Goal: Information Seeking & Learning: Learn about a topic

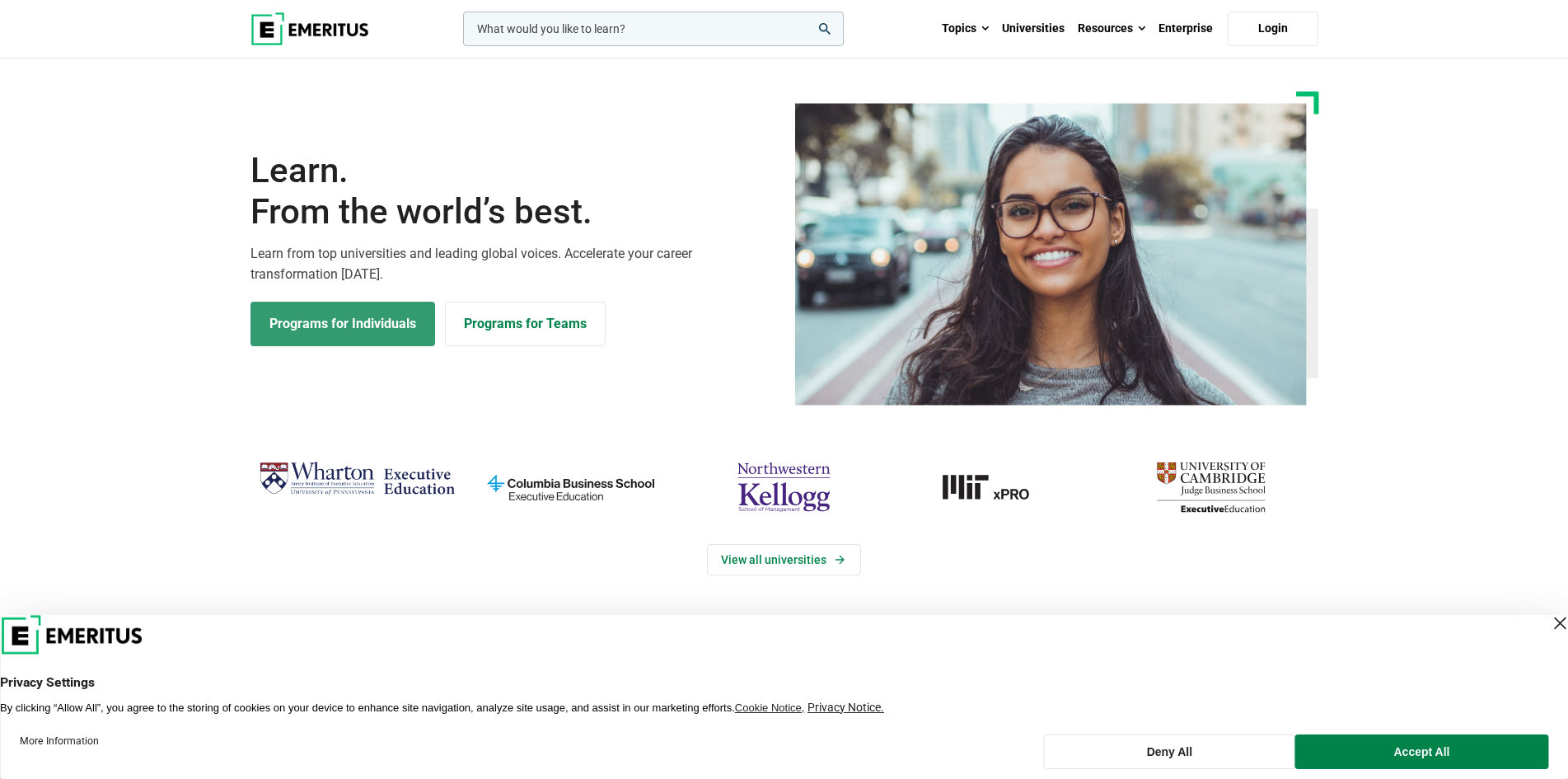
click at [384, 328] on link "Programs for Individuals" at bounding box center [343, 323] width 185 height 45
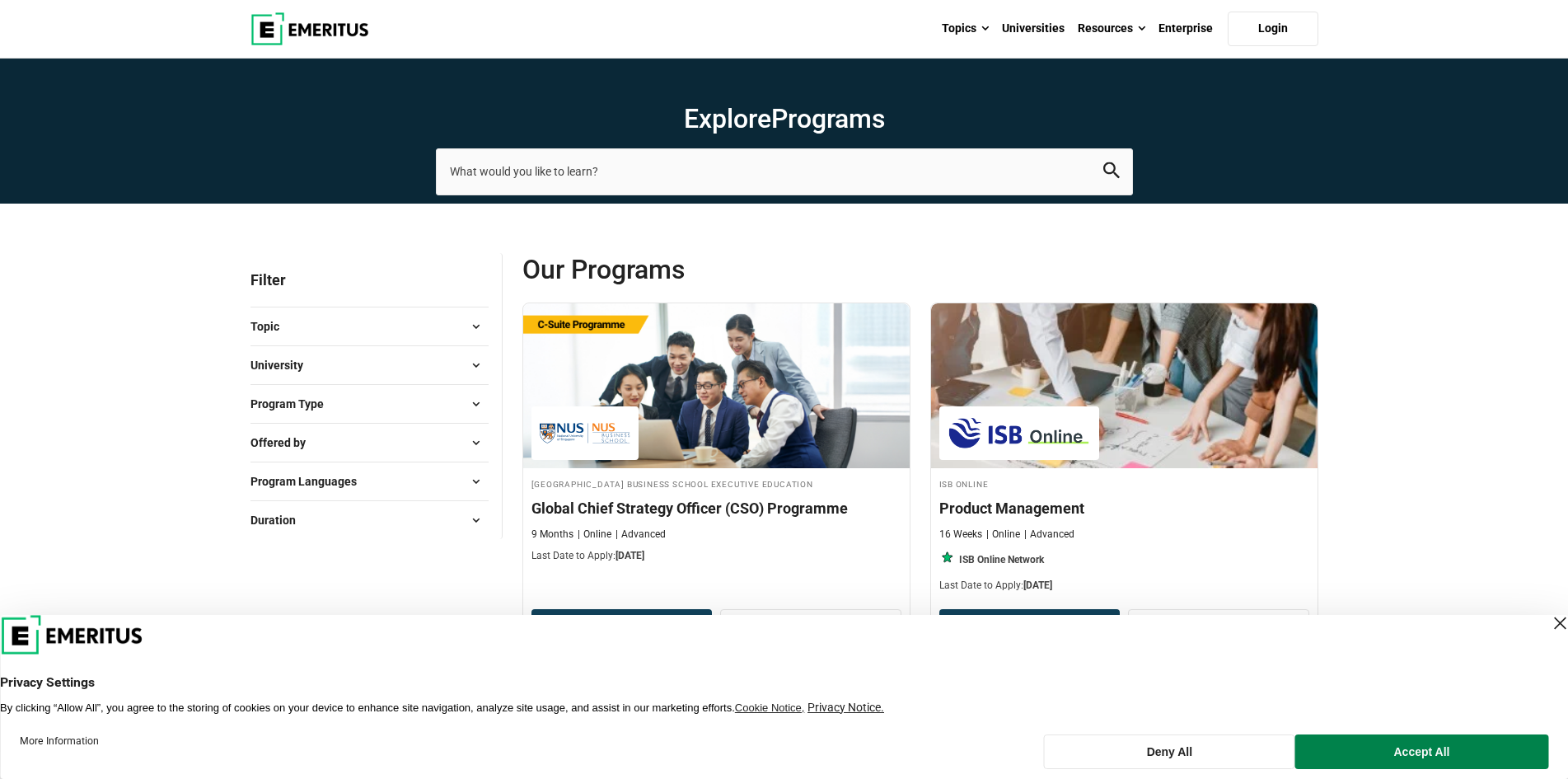
click at [471, 408] on span at bounding box center [476, 403] width 24 height 24
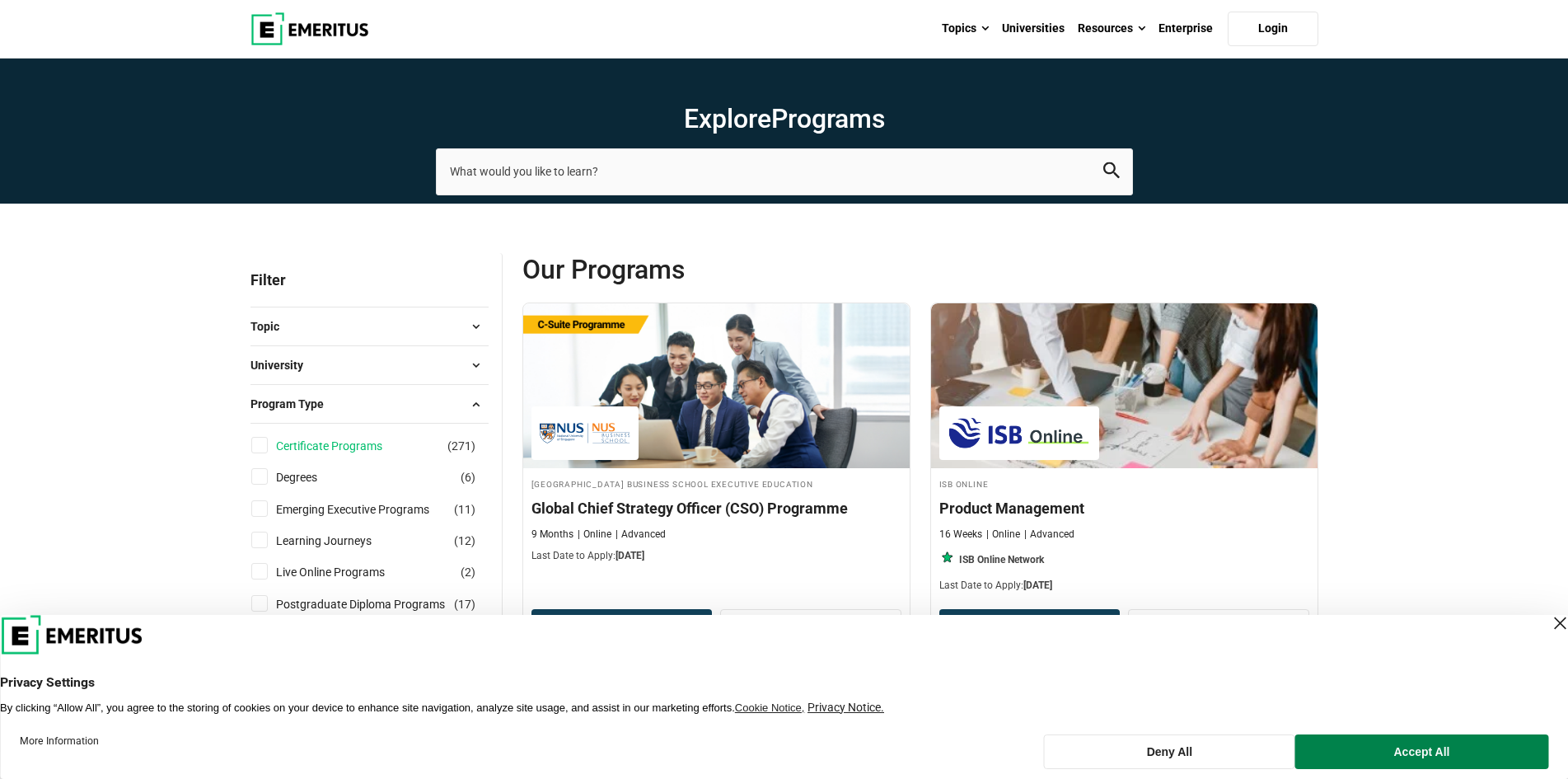
click at [377, 447] on link "Certificate Programs" at bounding box center [345, 446] width 139 height 18
checkbox input "true"
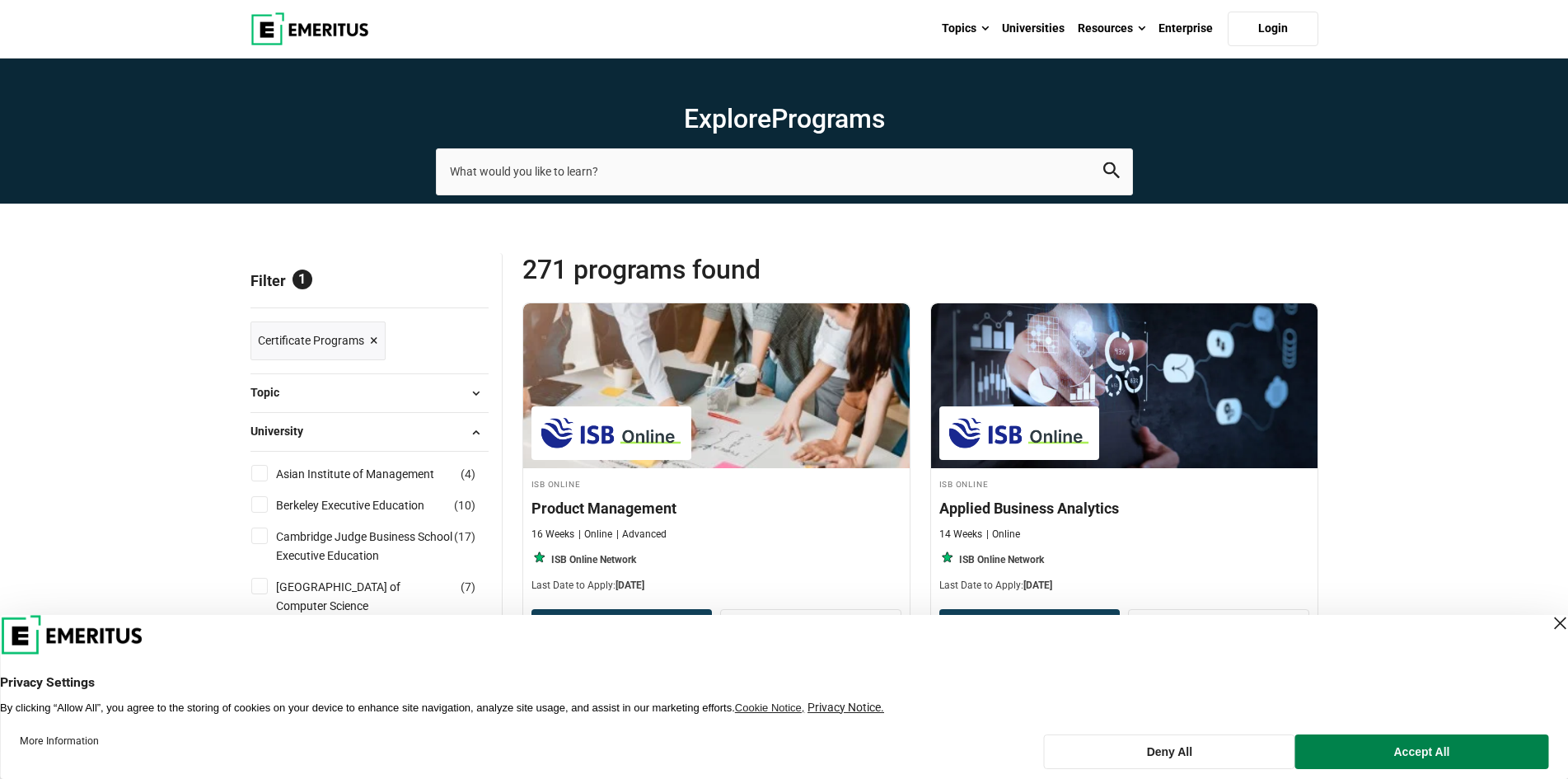
click at [308, 431] on span "University" at bounding box center [284, 430] width 66 height 18
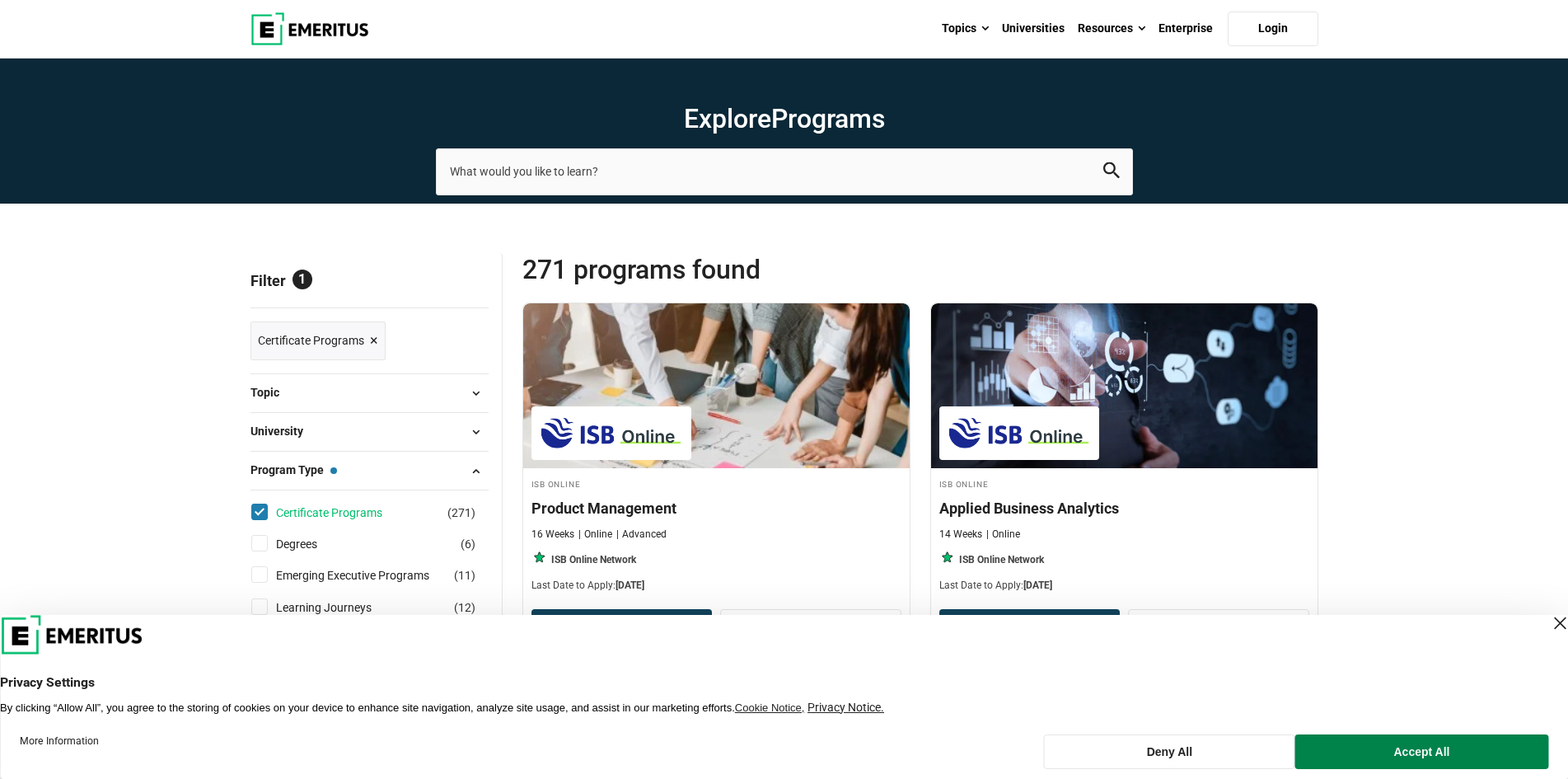
click at [391, 511] on link "Certificate Programs" at bounding box center [345, 512] width 139 height 18
checkbox input "false"
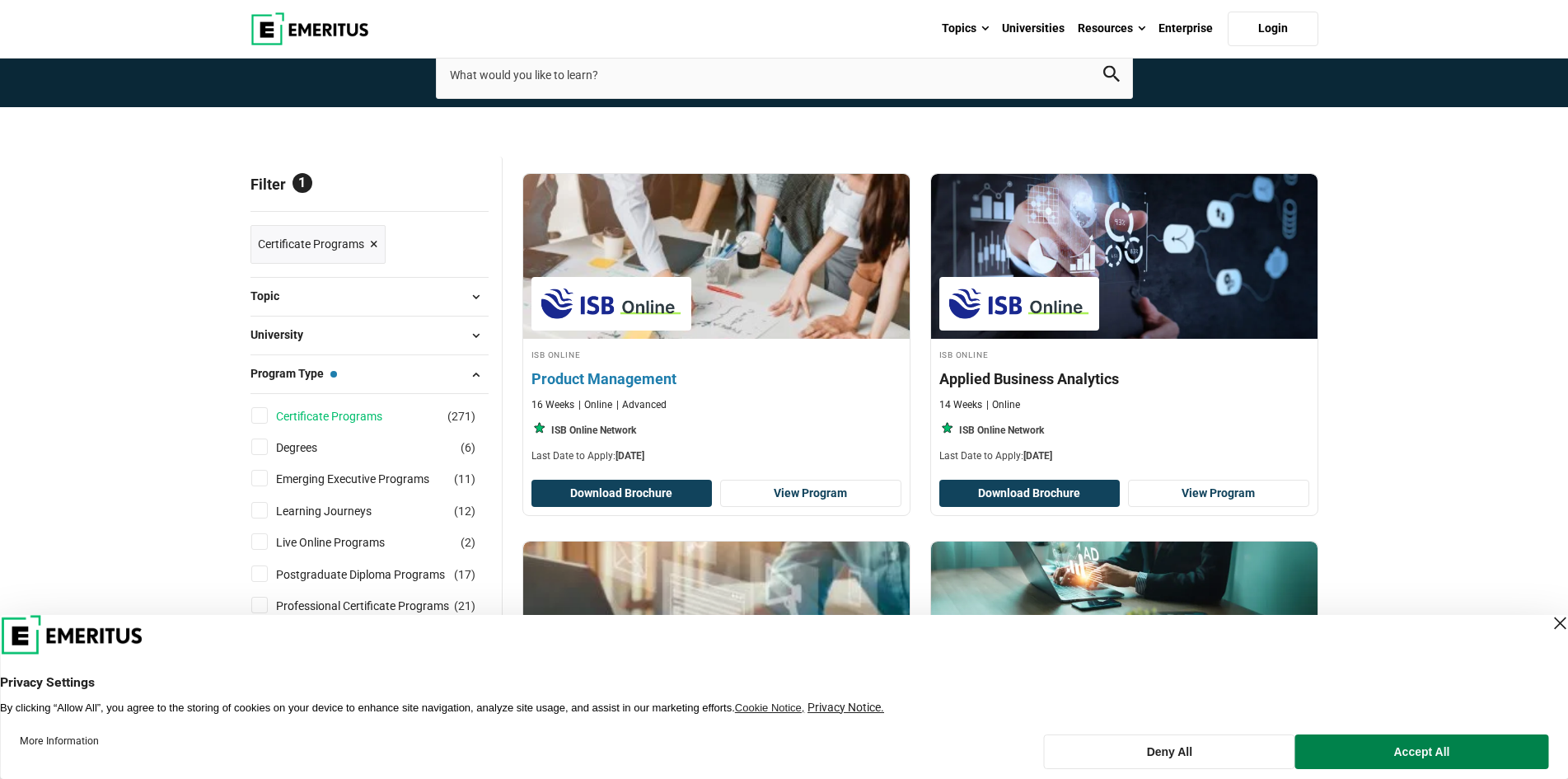
scroll to position [247, 0]
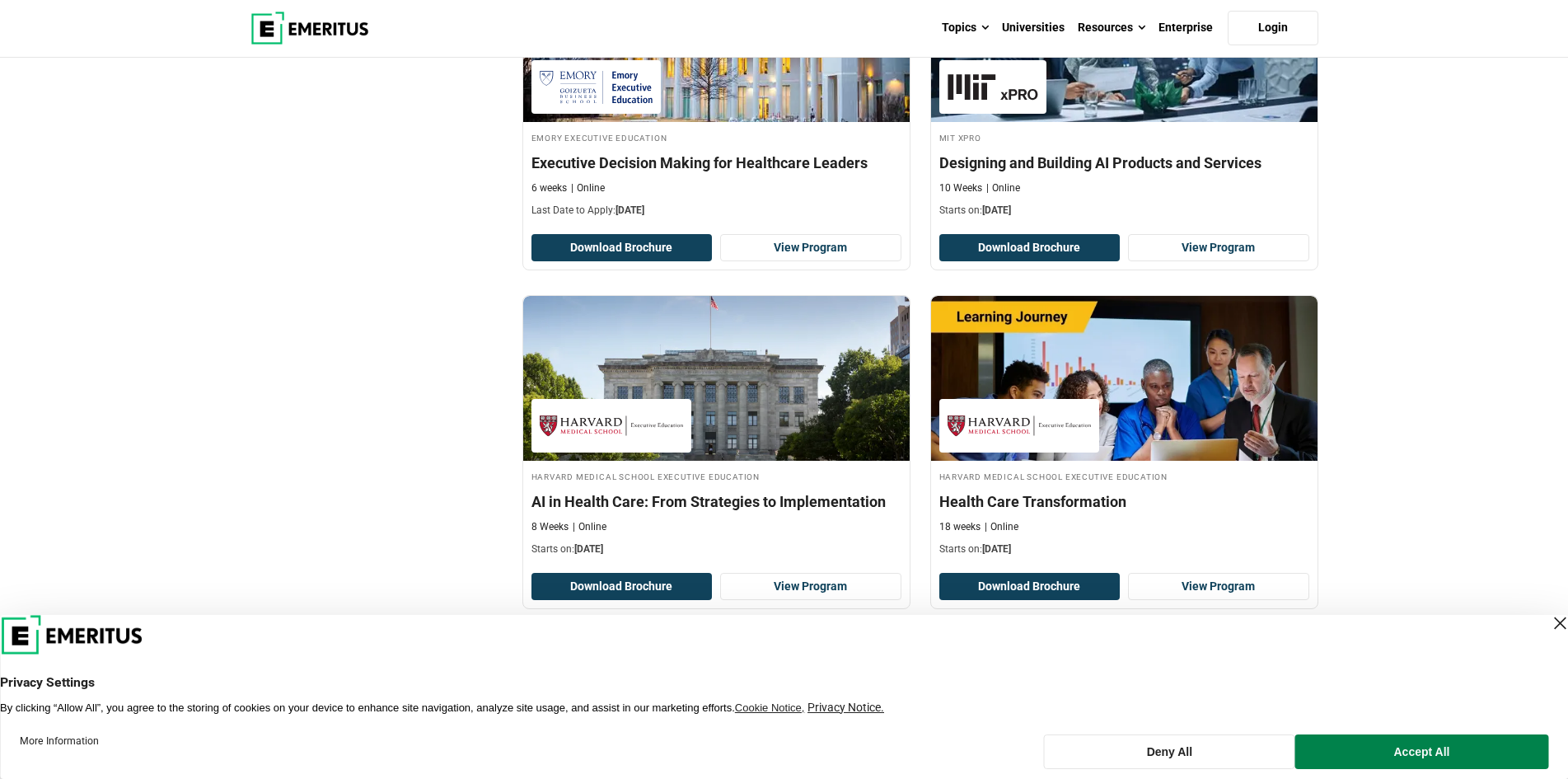
scroll to position [3213, 0]
